Goal: Task Accomplishment & Management: Complete application form

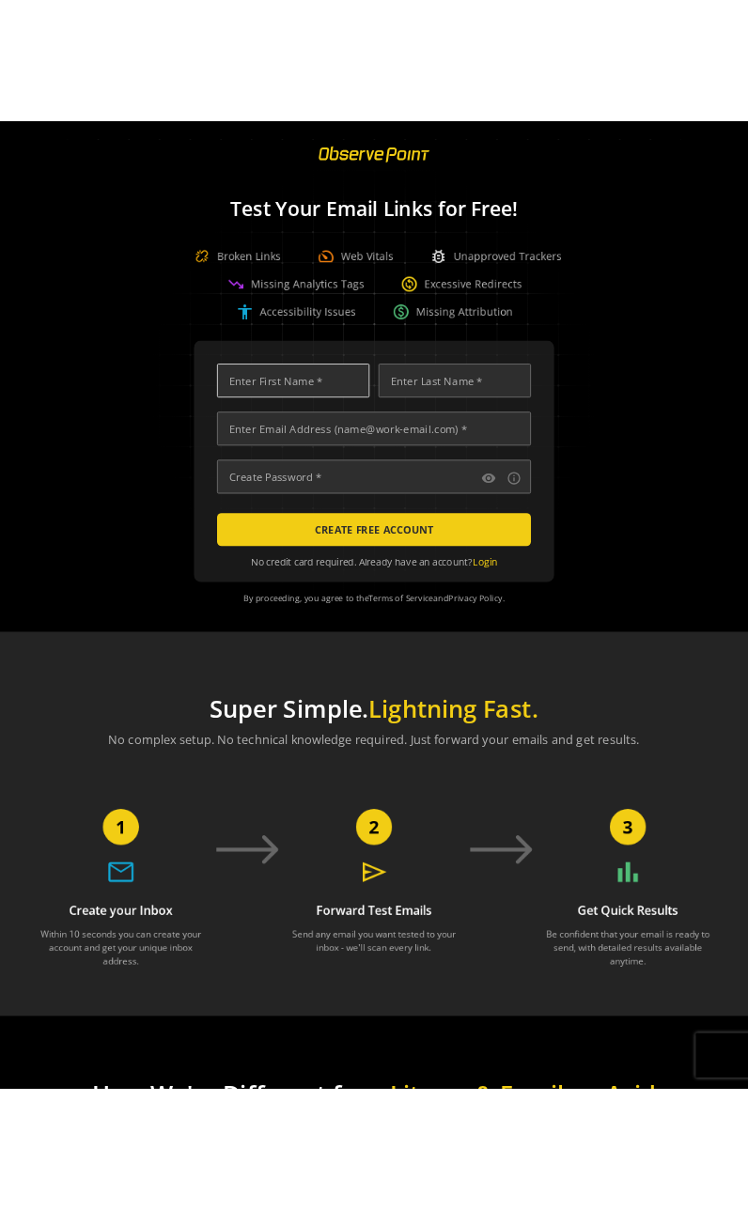
scroll to position [0, 6408]
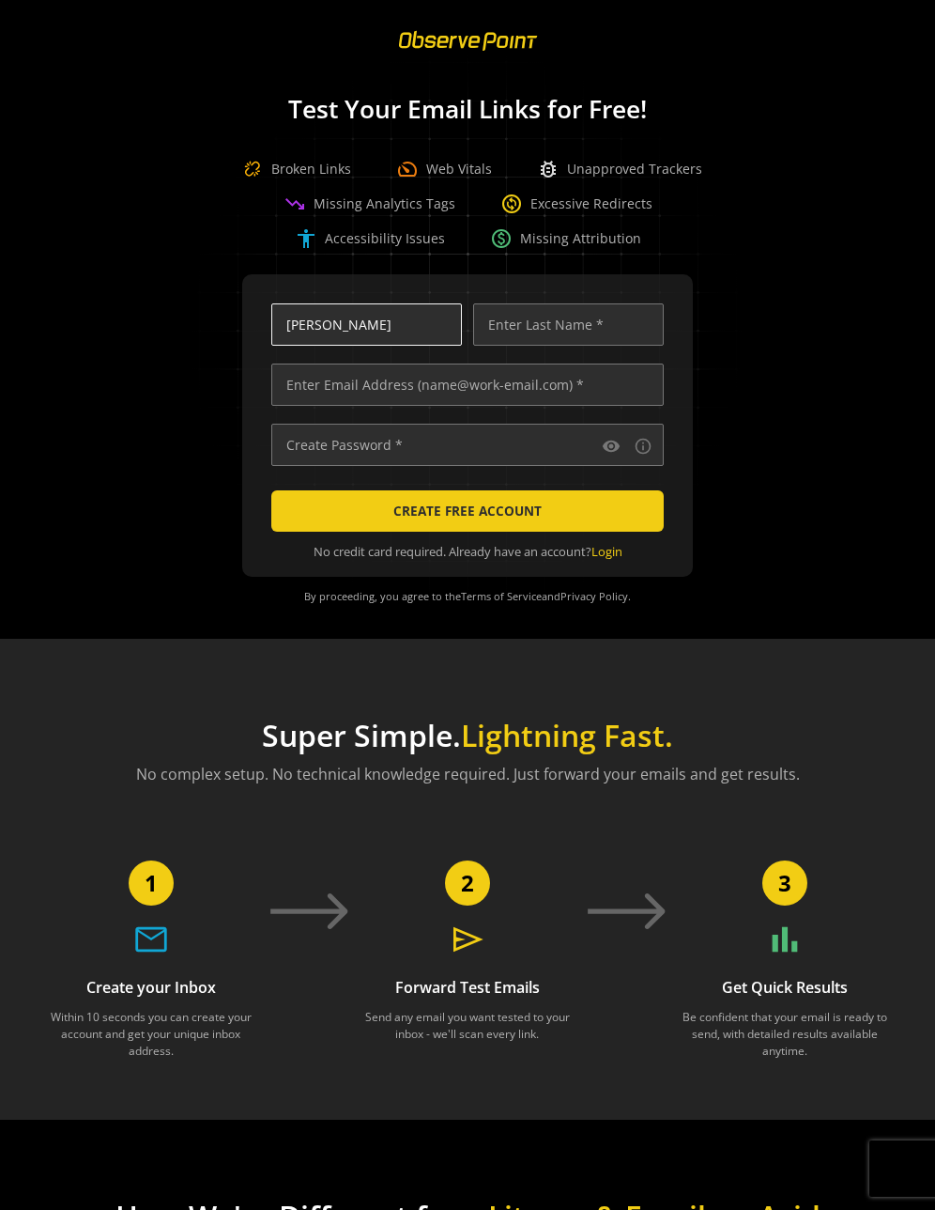
type input "[PERSON_NAME]"
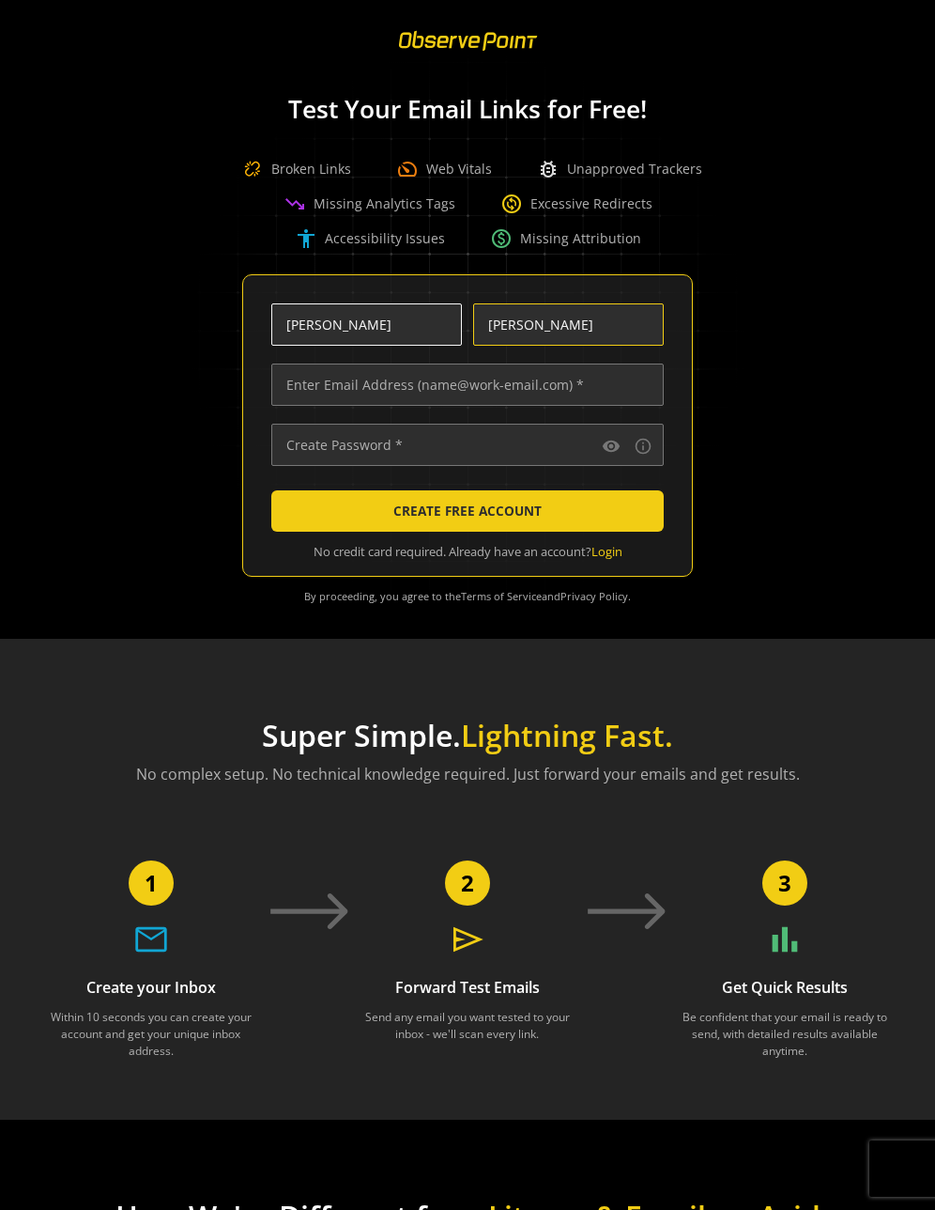
type input "[PERSON_NAME]"
type input "asdfasldjf"
type input "[PERSON_NAME][EMAIL_ADDRESS][PERSON_NAME][DOMAIN_NAME]"
type input "••••••••••••••••••••"
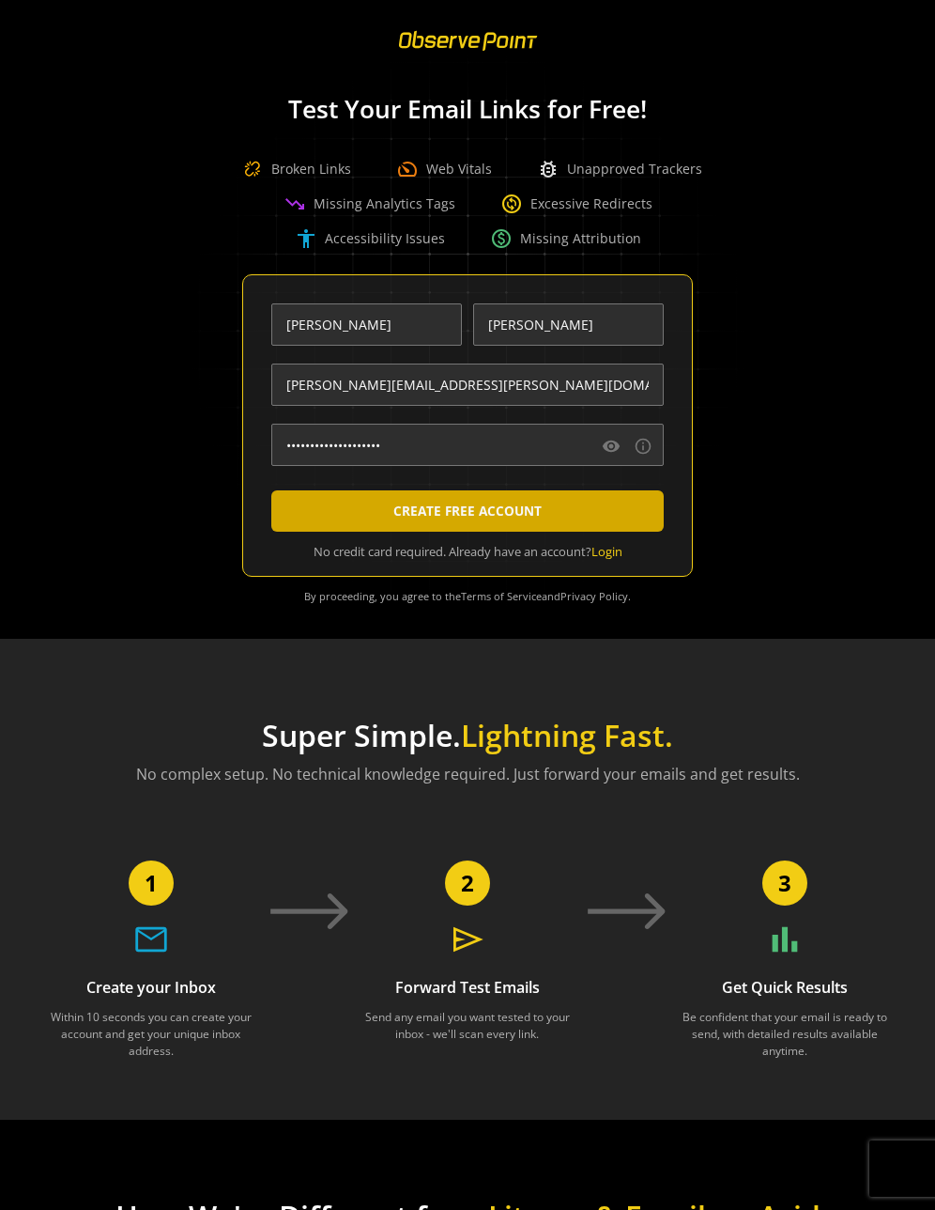
click at [494, 512] on span "CREATE FREE ACCOUNT" at bounding box center [467, 511] width 148 height 34
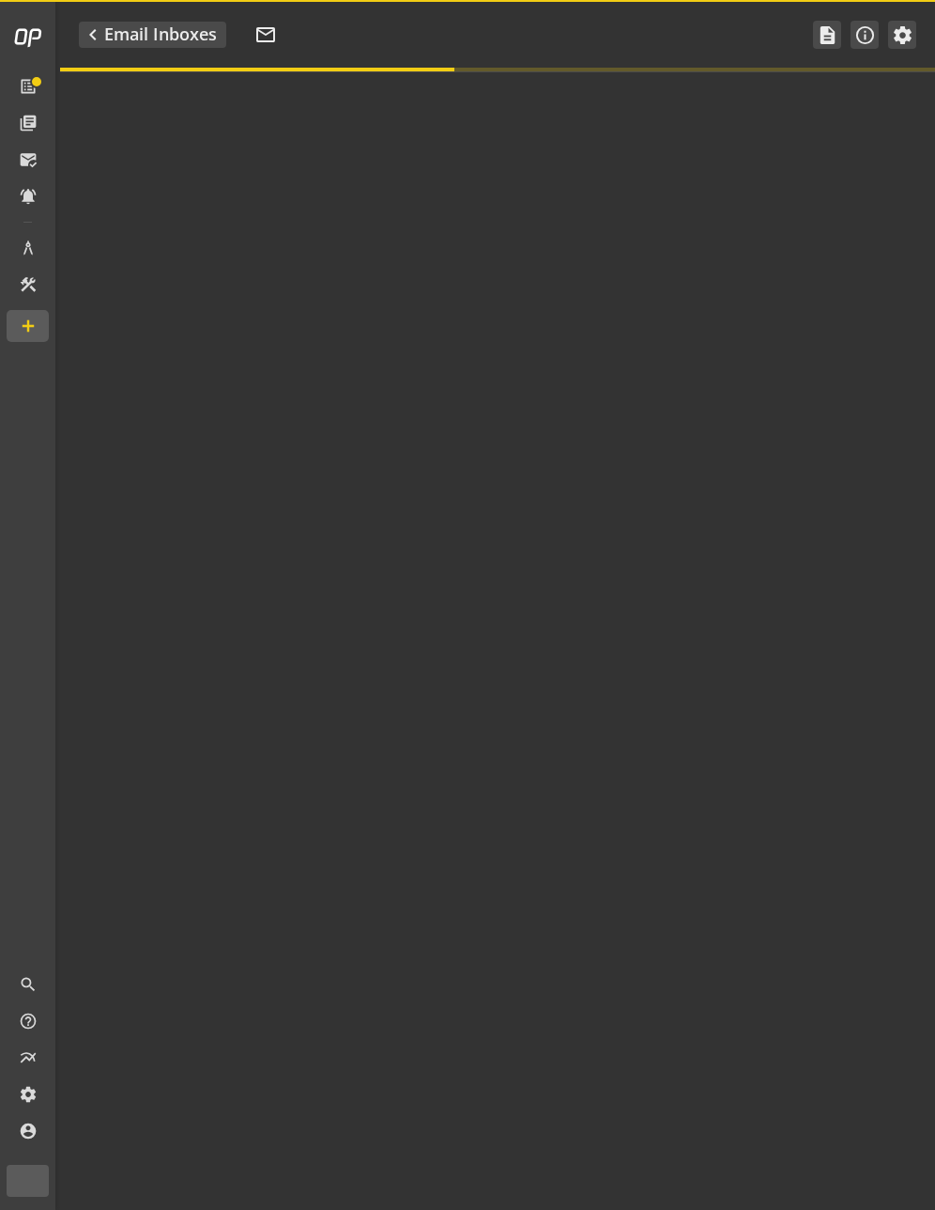
type textarea "Welcome to ObservePoint! This is your default email inbox for testing."
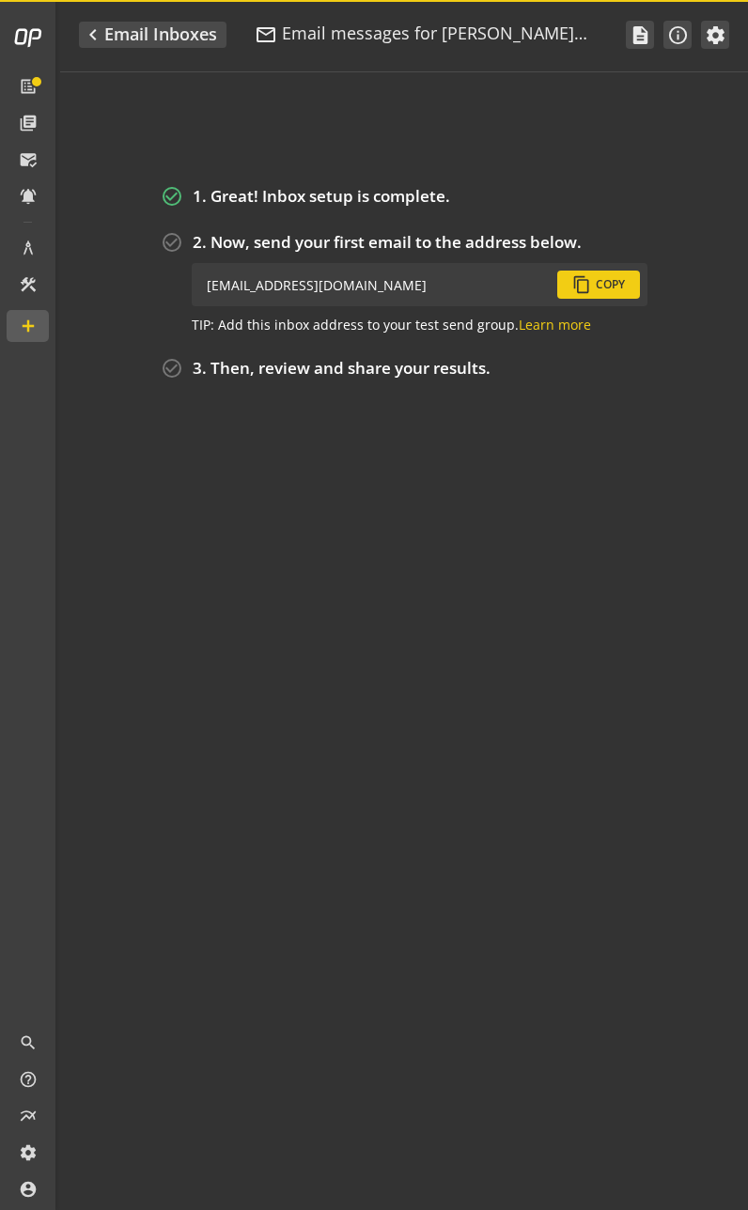
click at [144, 69] on mat-progress-bar at bounding box center [403, 70] width 687 height 4
click at [219, 104] on div "check_circle_outline 1. Great! Inbox setup is complete. check_circle_outline 2.…" at bounding box center [403, 640] width 687 height 1137
